Goal: Navigation & Orientation: Find specific page/section

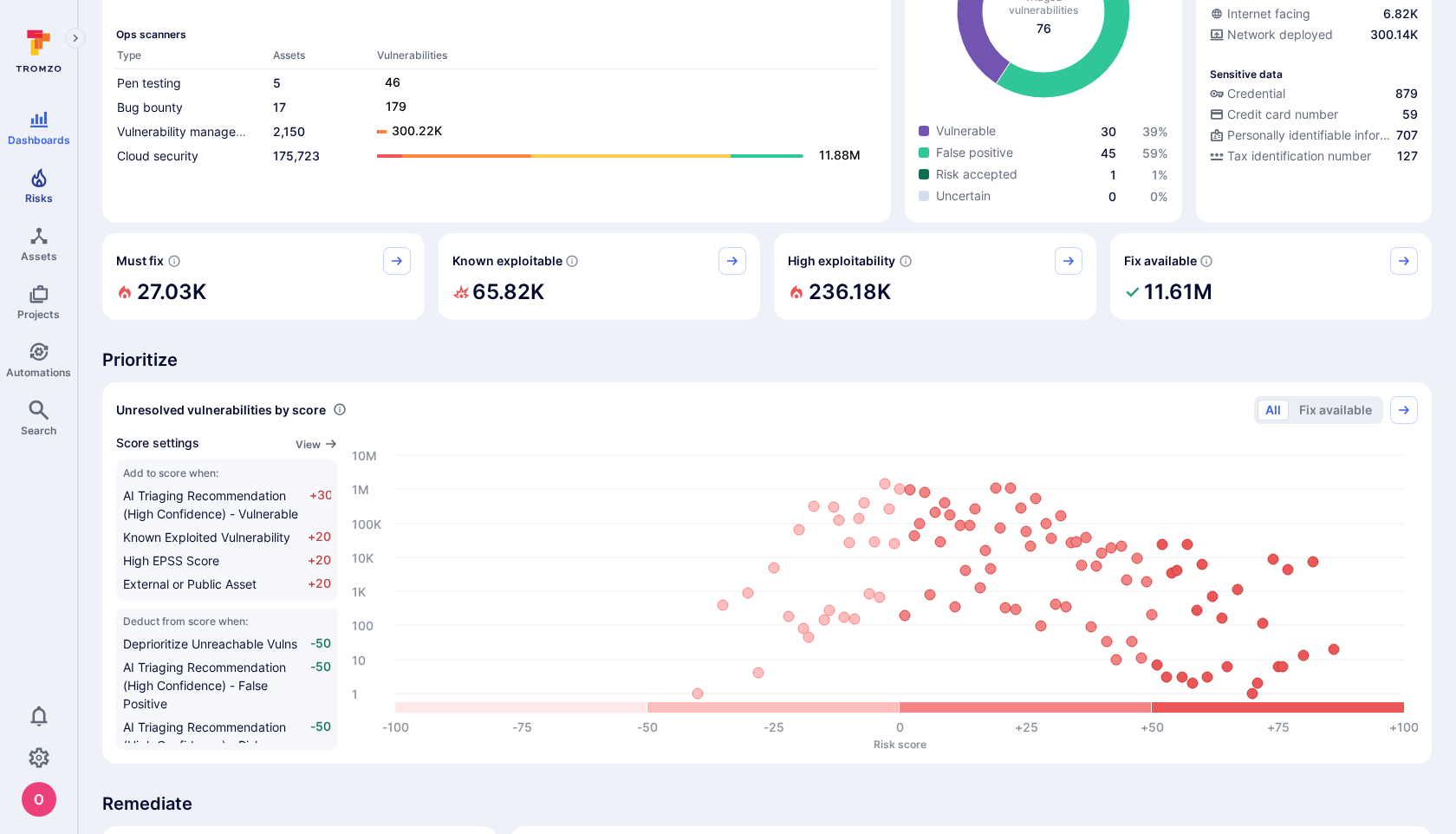
click at [38, 176] on icon "Risks" at bounding box center [38, 177] width 20 height 20
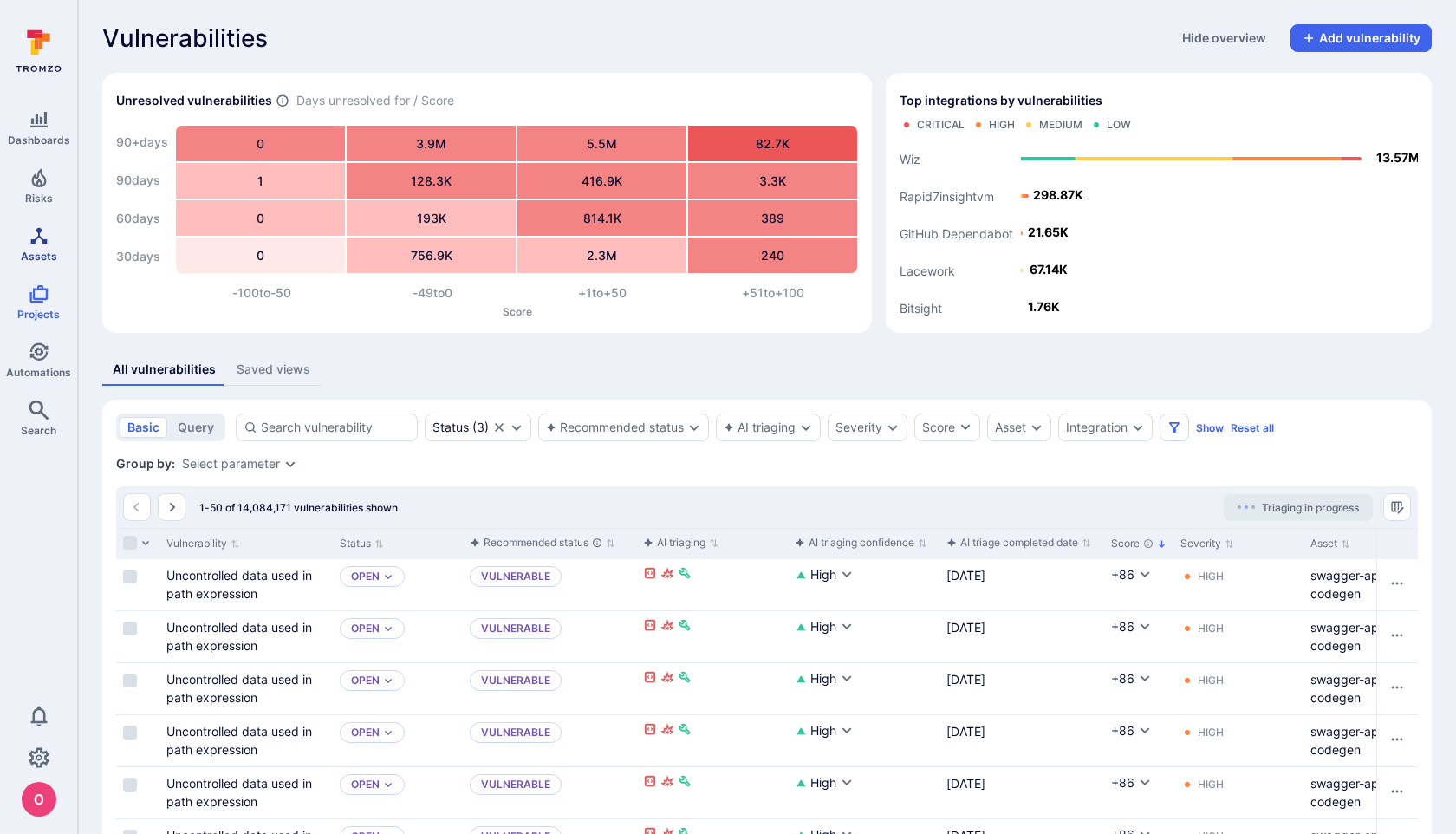
click at [36, 236] on icon "Assets" at bounding box center [38, 235] width 20 height 20
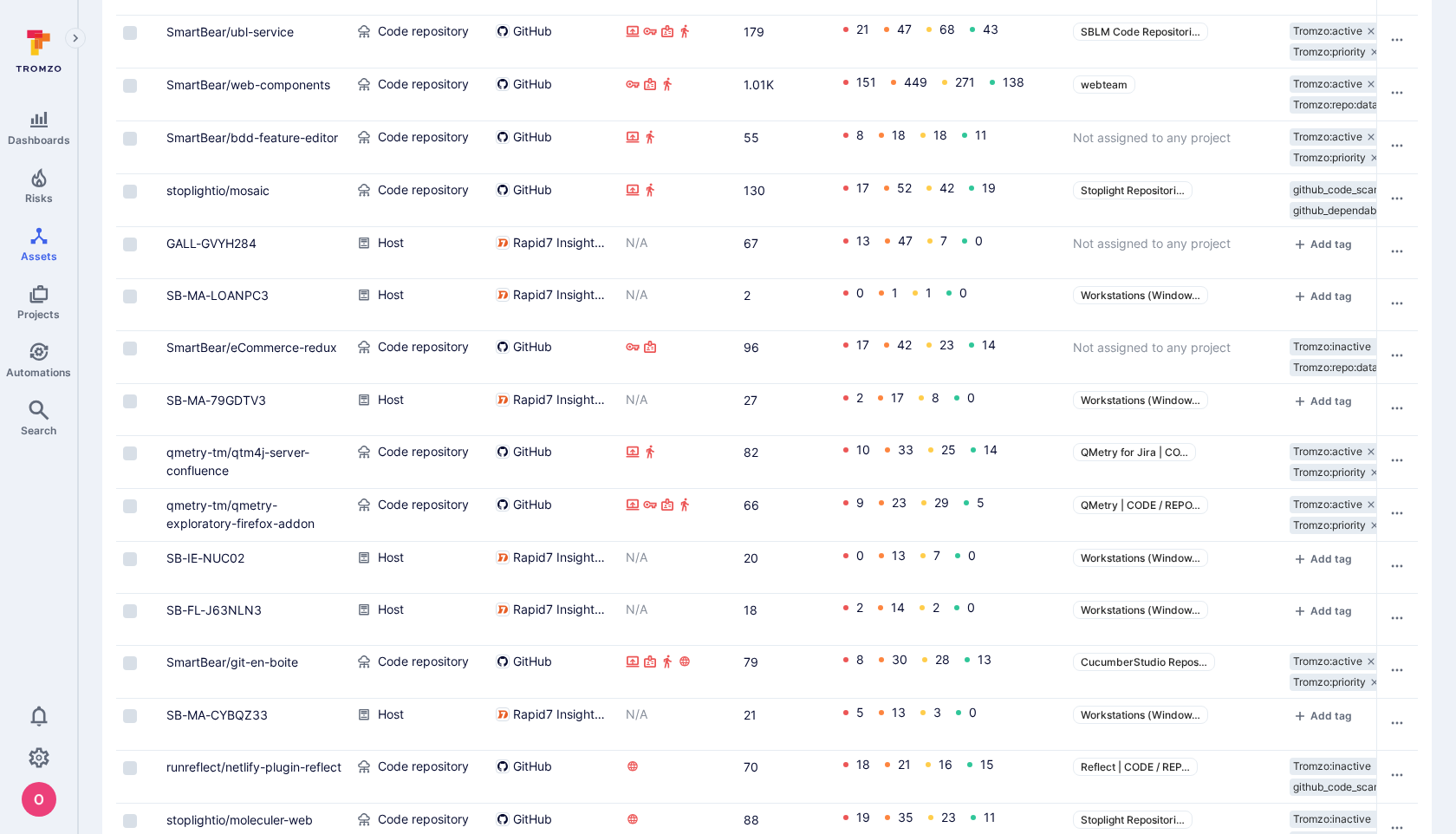
scroll to position [2393, 0]
